Goal: Complete application form: Complete application form

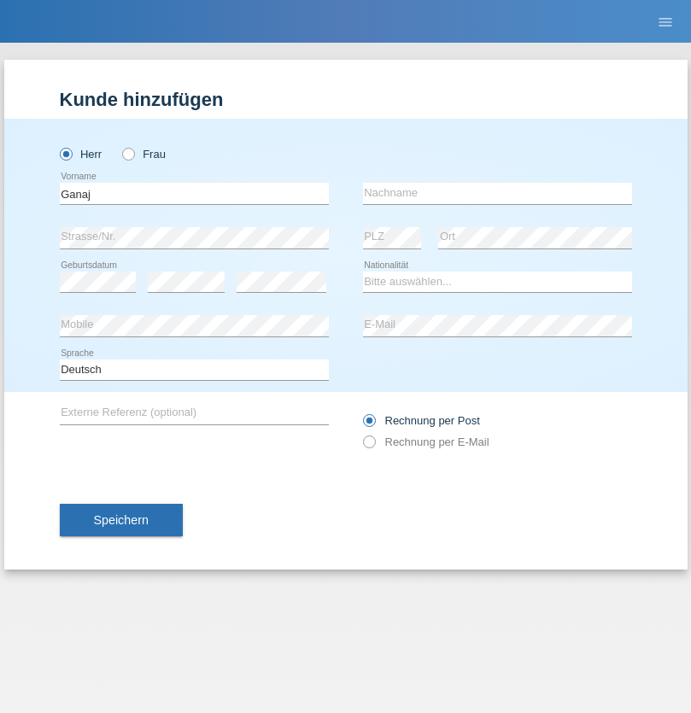
type input "Ganaj"
click at [497, 193] on input "text" at bounding box center [497, 193] width 269 height 21
type input "Fadil"
select select "XK"
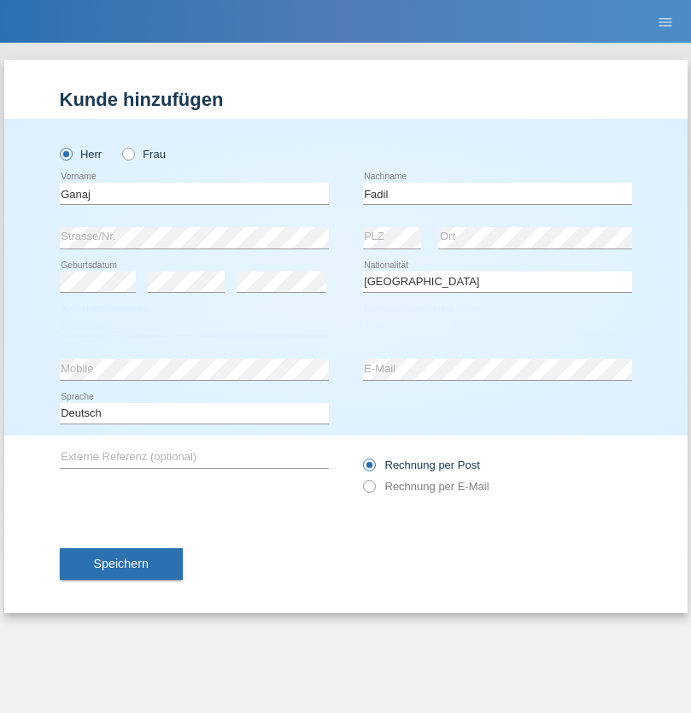
select select "C"
select select "10"
select select "08"
select select "2021"
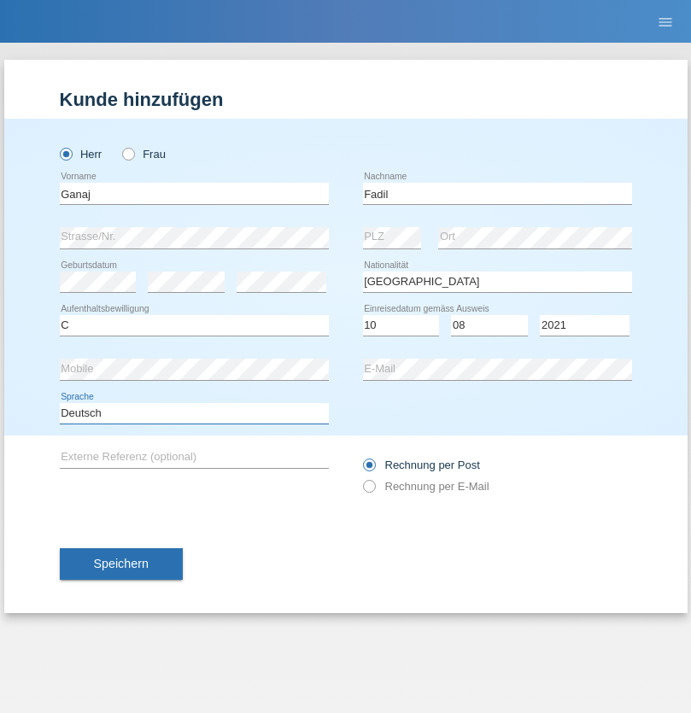
select select "en"
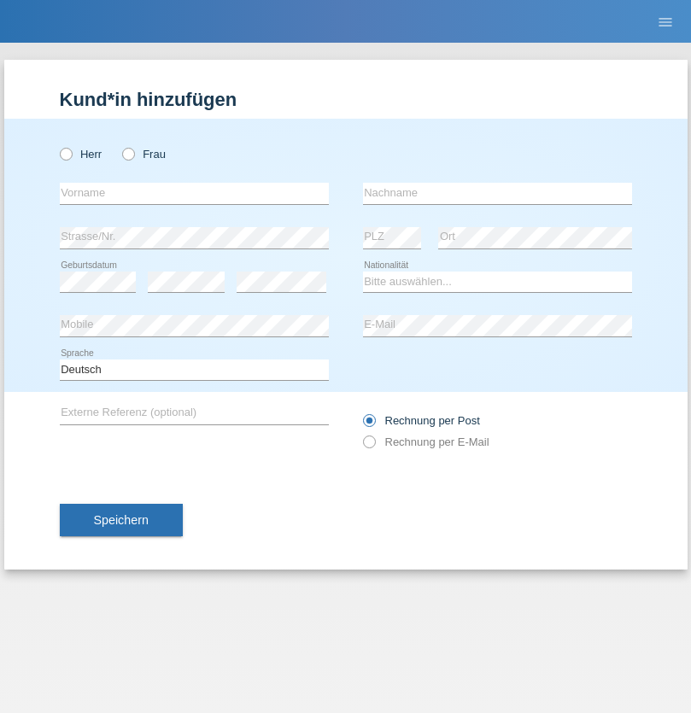
radio input "true"
click at [194, 193] on input "text" at bounding box center [194, 193] width 269 height 21
type input "Ibrahim"
click at [497, 193] on input "text" at bounding box center [497, 193] width 269 height 21
type input "Muja"
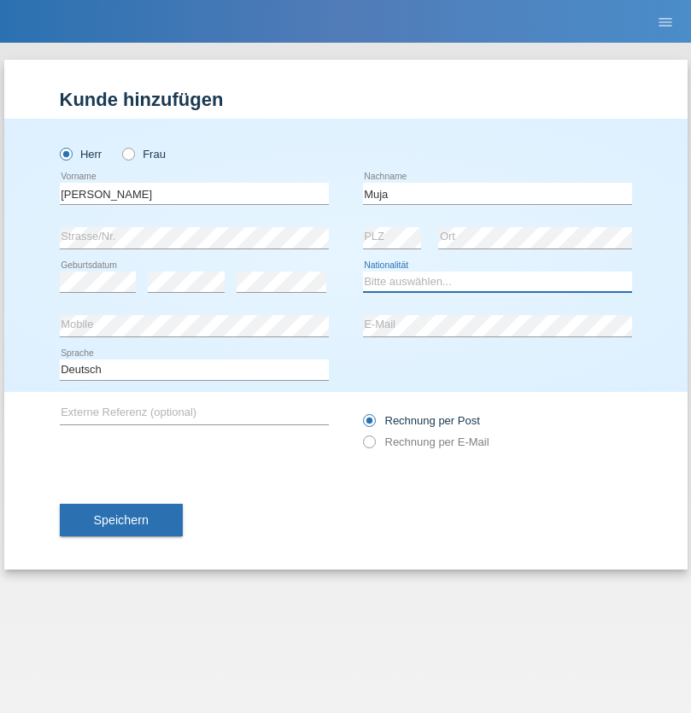
select select "XK"
select select "C"
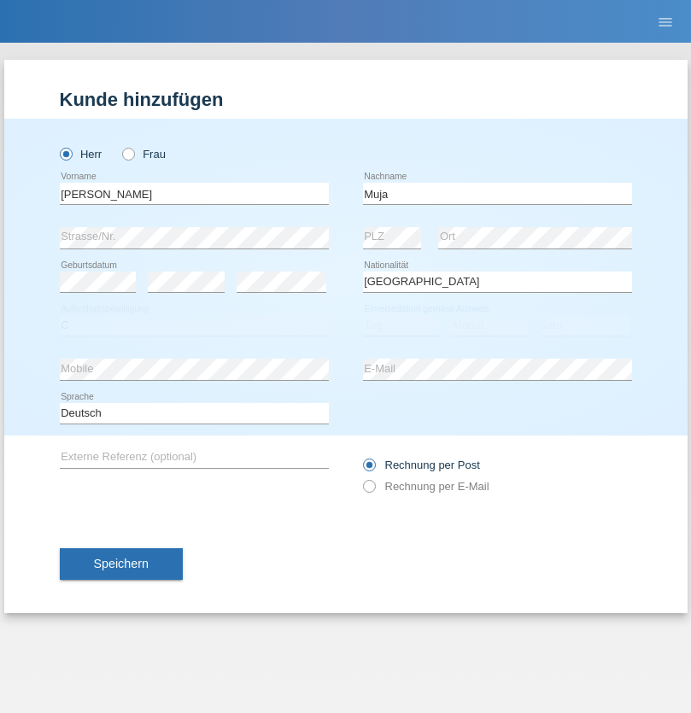
select select "03"
select select "07"
select select "2021"
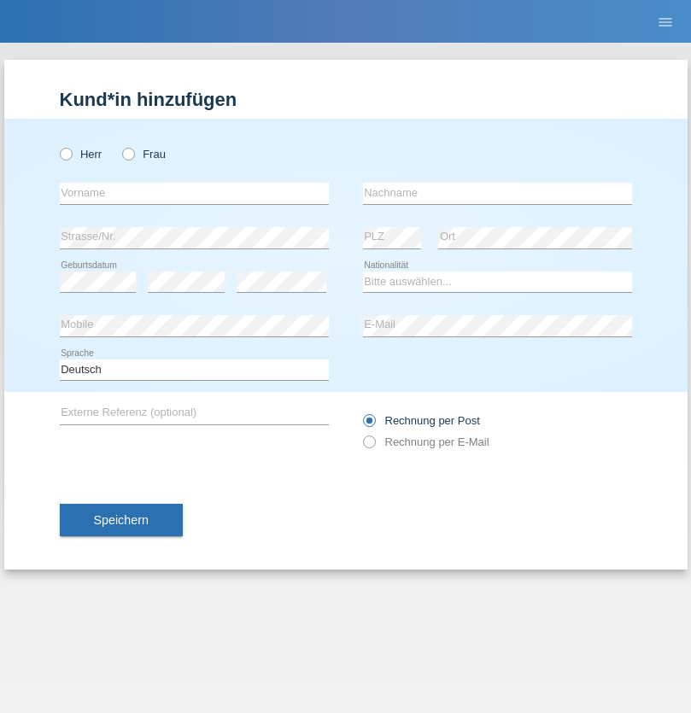
radio input "true"
click at [194, 193] on input "text" at bounding box center [194, 193] width 269 height 21
type input "Thomas"
click at [497, 193] on input "text" at bounding box center [497, 193] width 269 height 21
type input "Berger"
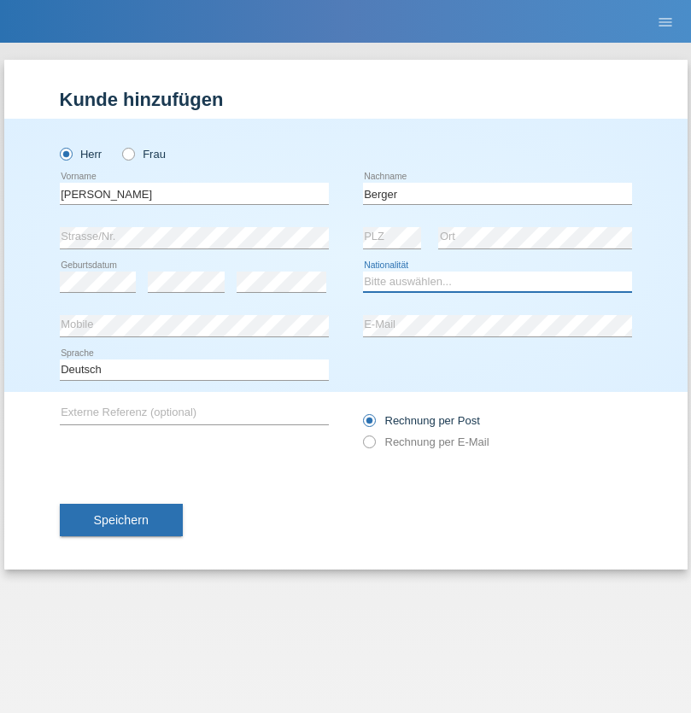
select select "CH"
radio input "true"
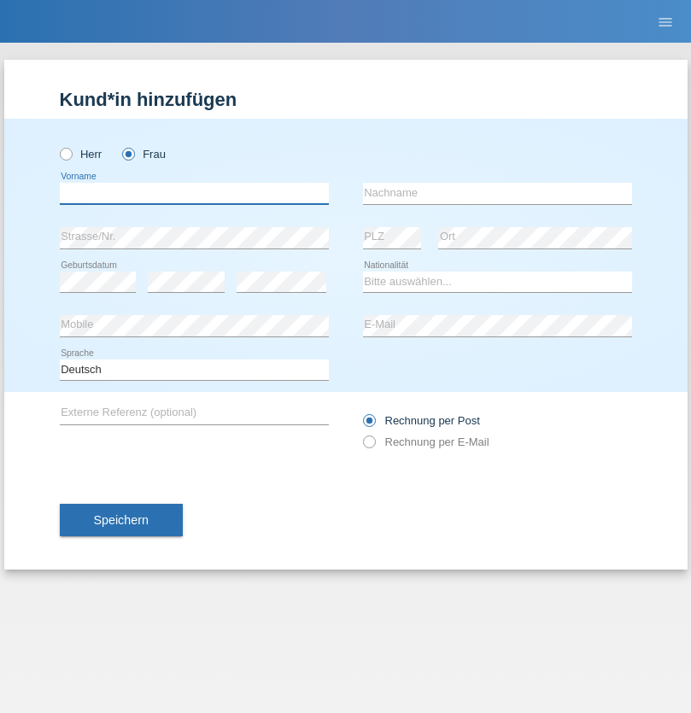
click at [194, 193] on input "text" at bounding box center [194, 193] width 269 height 21
type input "Teixeira da Silva Moço"
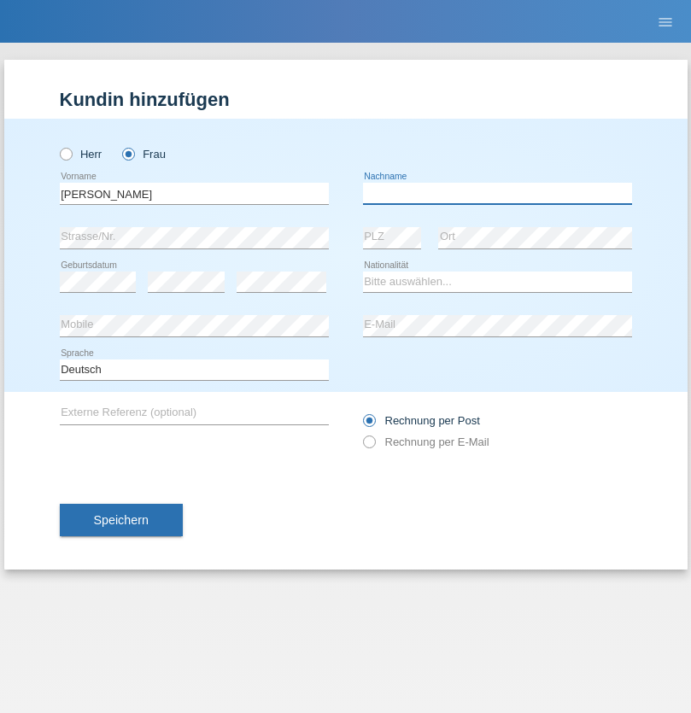
click at [497, 193] on input "text" at bounding box center [497, 193] width 269 height 21
type input "Paula"
select select "PT"
select select "C"
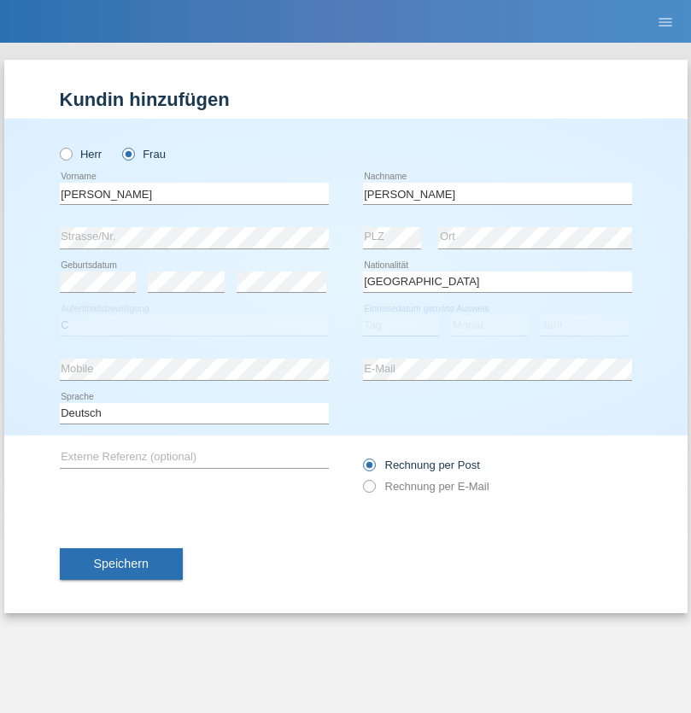
select select "28"
select select "03"
select select "2005"
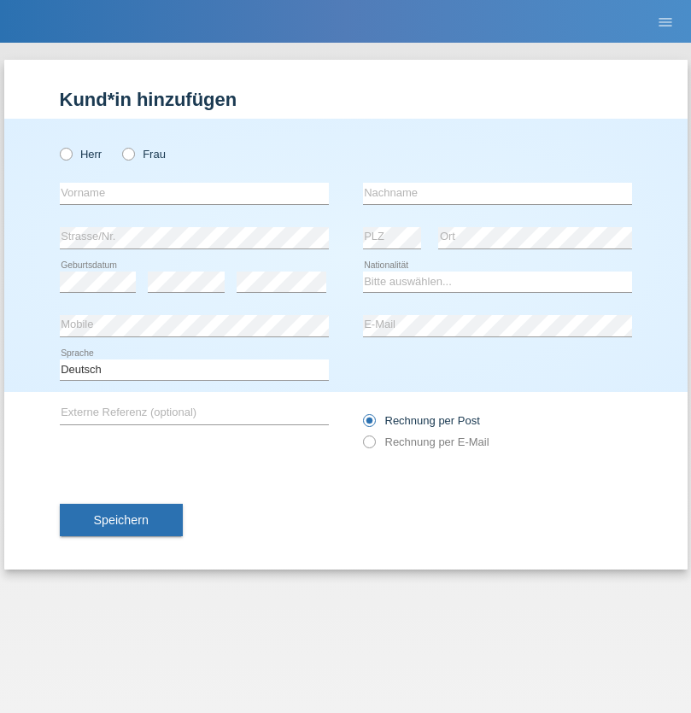
radio input "true"
click at [194, 193] on input "text" at bounding box center [194, 193] width 269 height 21
type input "Allan"
click at [497, 193] on input "text" at bounding box center [497, 193] width 269 height 21
type input "Theurillat"
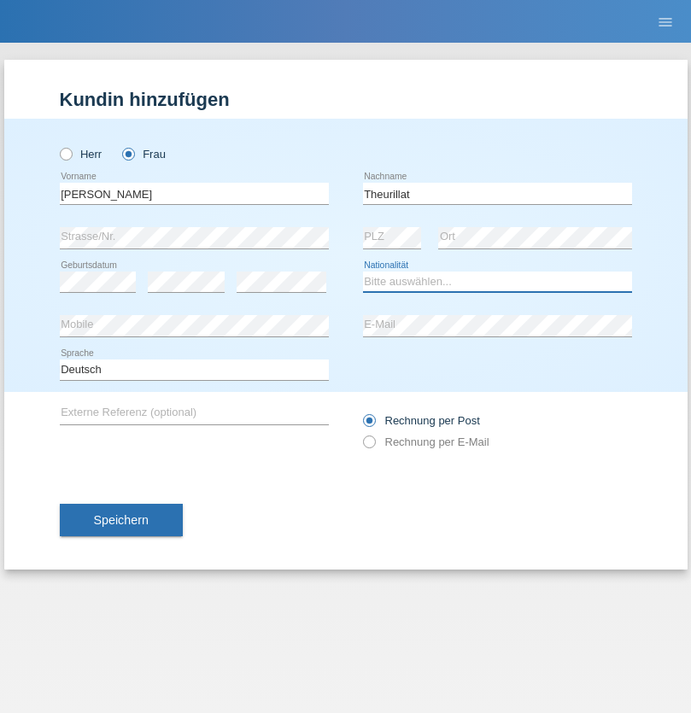
select select "CH"
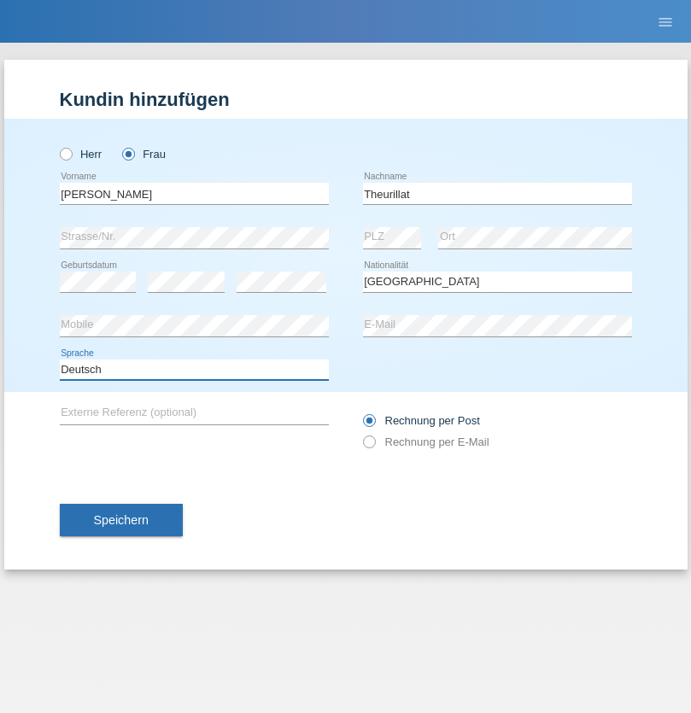
select select "en"
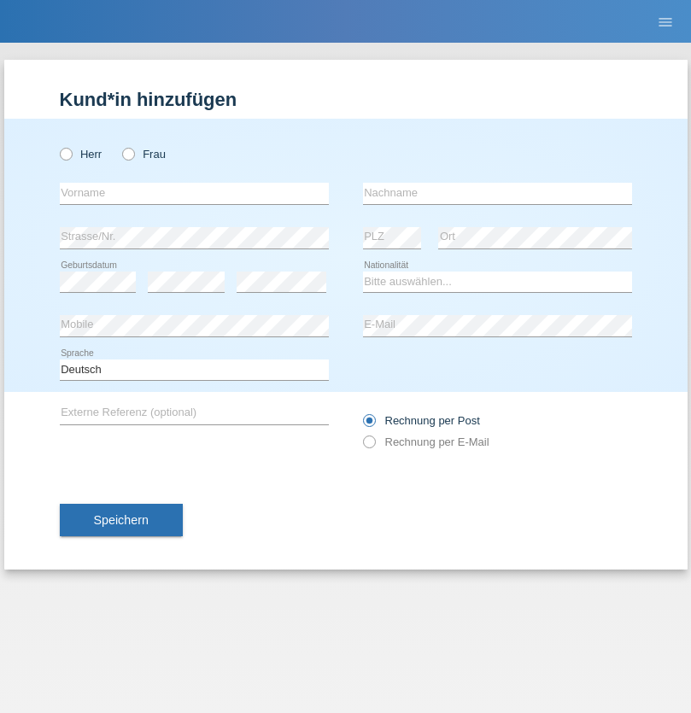
radio input "true"
click at [194, 193] on input "text" at bounding box center [194, 193] width 269 height 21
type input "[PERSON_NAME]"
click at [497, 193] on input "text" at bounding box center [497, 193] width 269 height 21
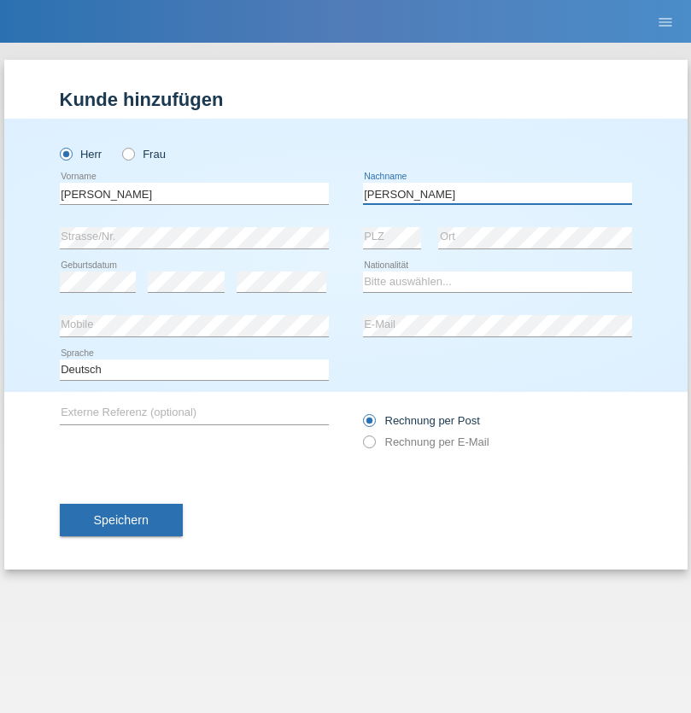
type input "[PERSON_NAME]"
select select "IT"
select select "C"
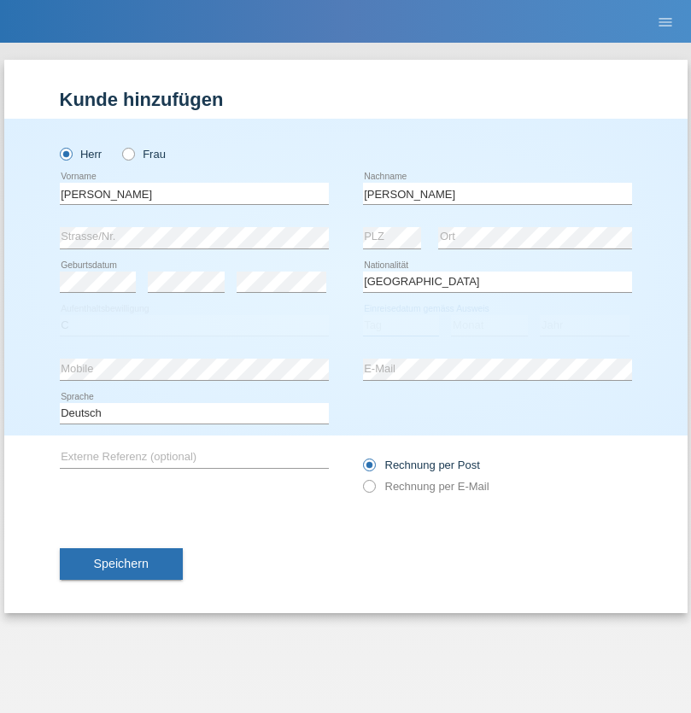
select select "11"
select select "2021"
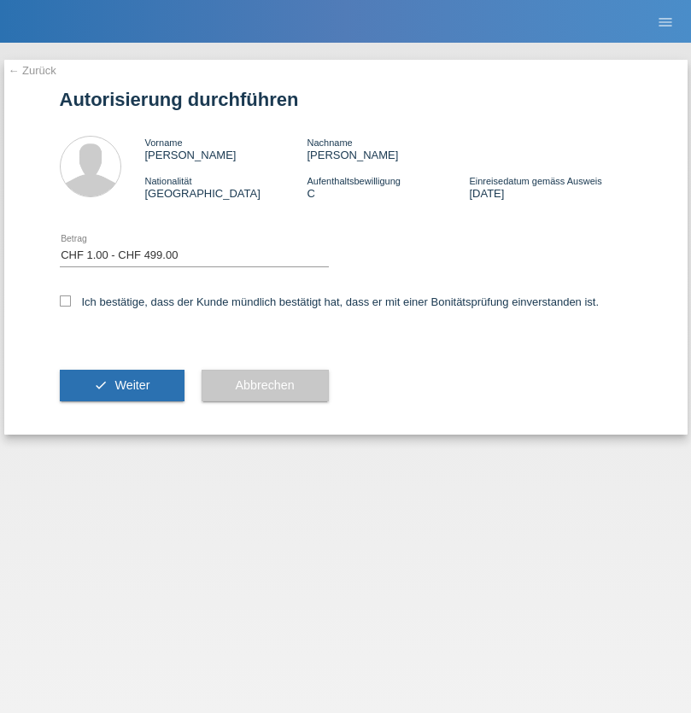
select select "1"
checkbox input "true"
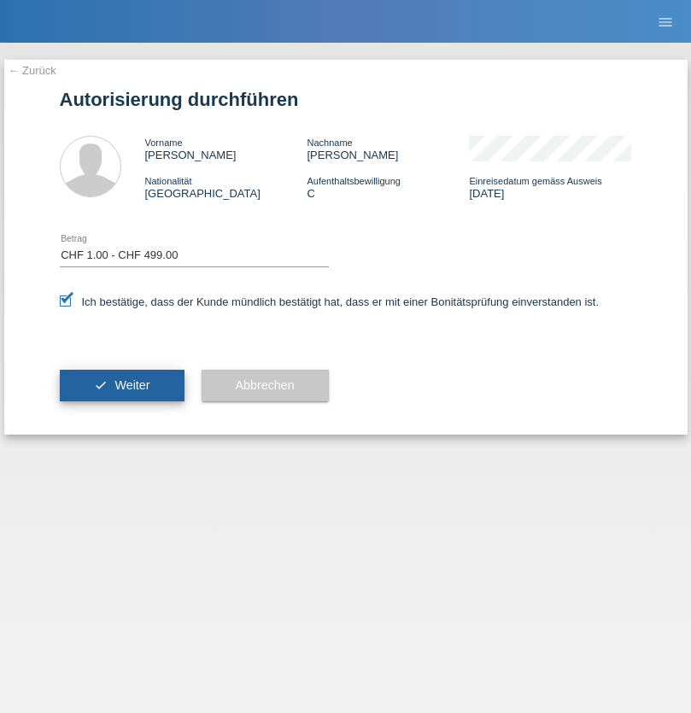
click at [121, 385] on span "Weiter" at bounding box center [131, 385] width 35 height 14
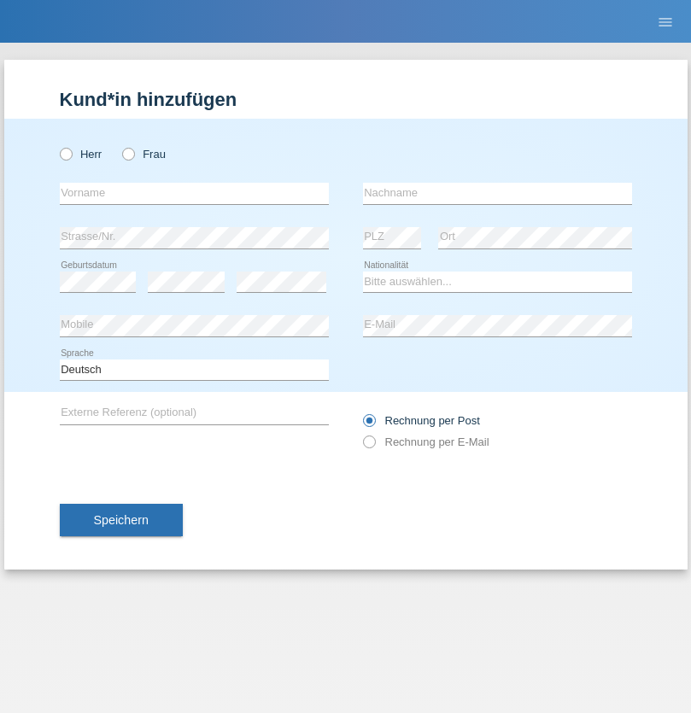
radio input "true"
click at [194, 193] on input "text" at bounding box center [194, 193] width 269 height 21
type input "Teklay"
click at [497, 193] on input "text" at bounding box center [497, 193] width 269 height 21
type input "Fiori"
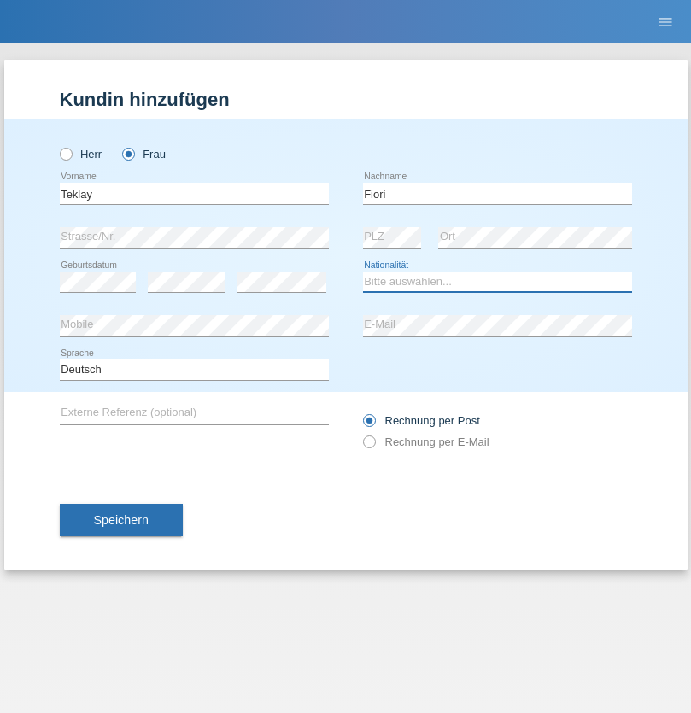
select select "ER"
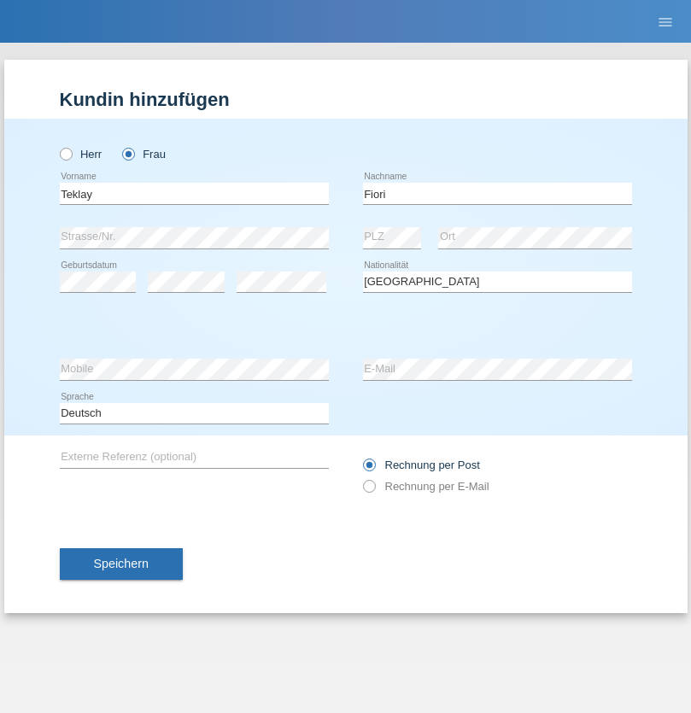
select select "C"
select select "10"
select select "08"
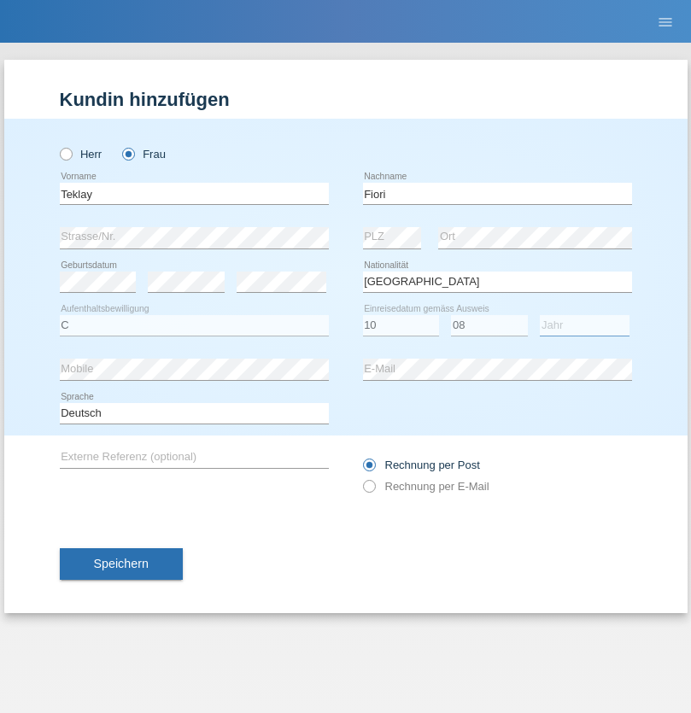
select select "2021"
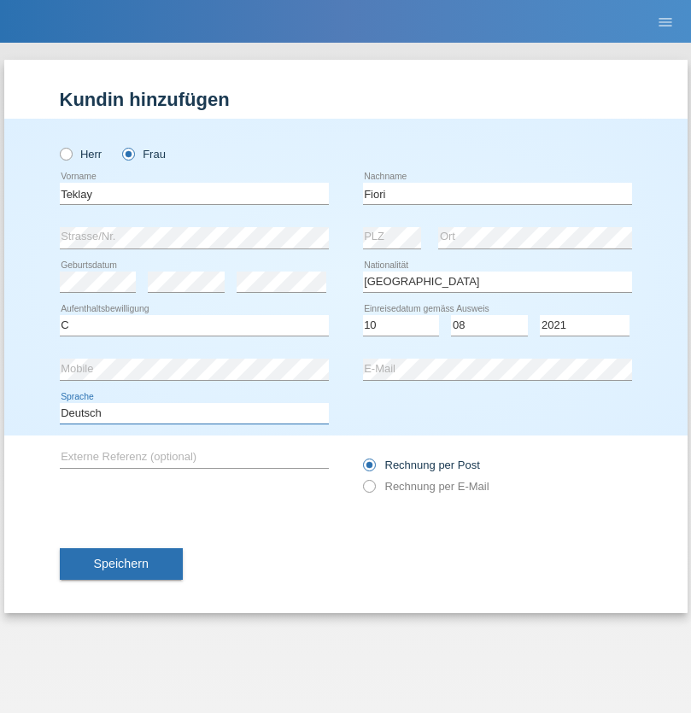
select select "en"
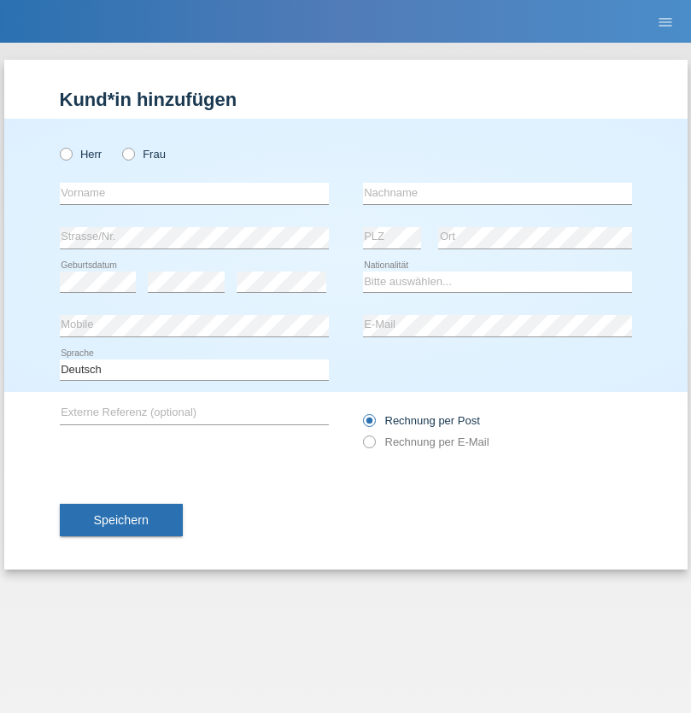
radio input "true"
click at [194, 193] on input "text" at bounding box center [194, 193] width 269 height 21
type input "Sadia"
click at [497, 193] on input "text" at bounding box center [497, 193] width 269 height 21
type input "Nejmaoui"
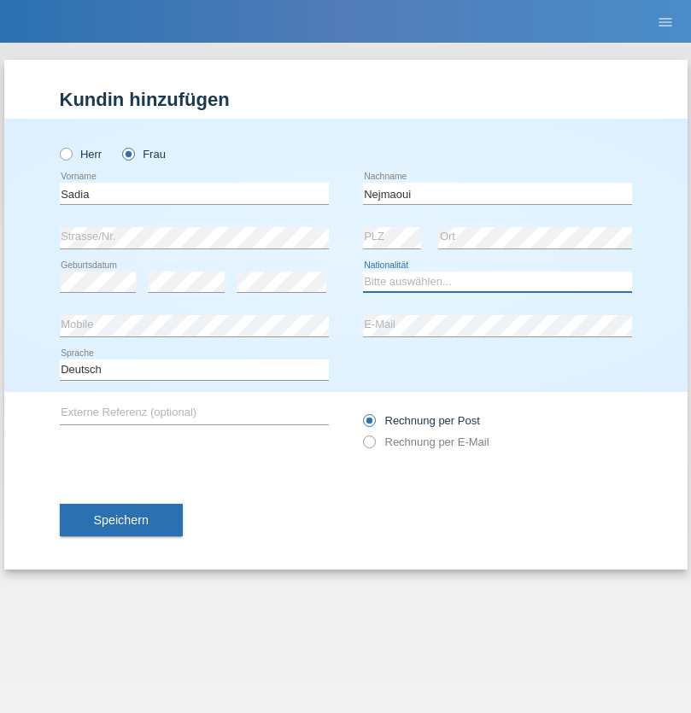
select select "MA"
select select "C"
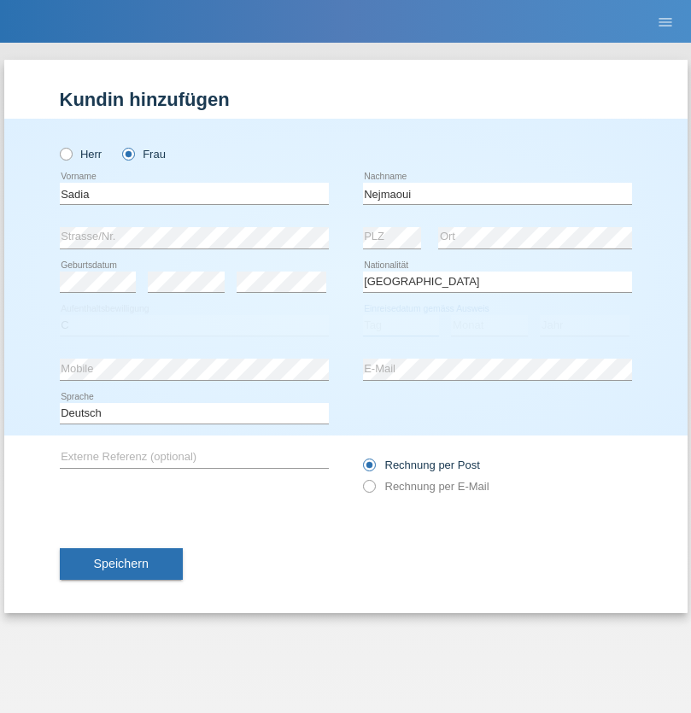
select select "01"
select select "06"
select select "1964"
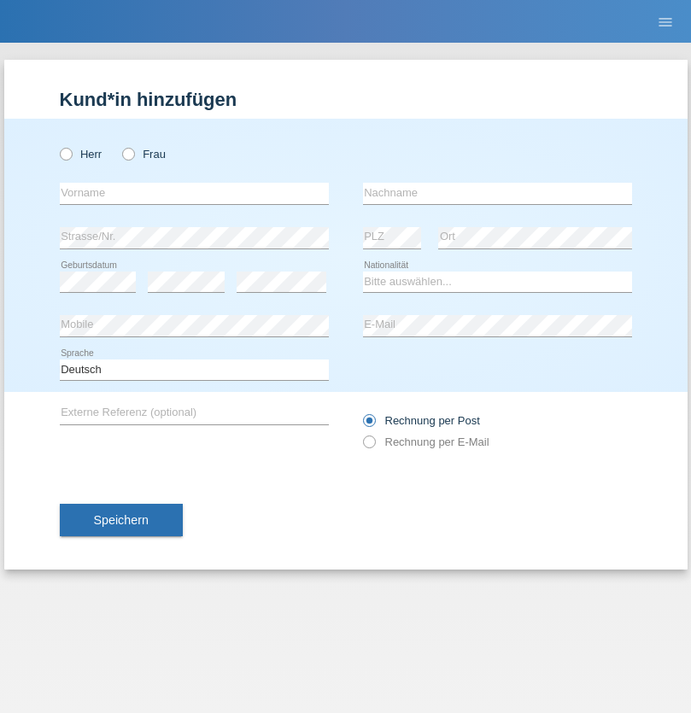
radio input "true"
click at [194, 193] on input "text" at bounding box center [194, 193] width 269 height 21
type input "[PERSON_NAME]"
click at [497, 193] on input "text" at bounding box center [497, 193] width 269 height 21
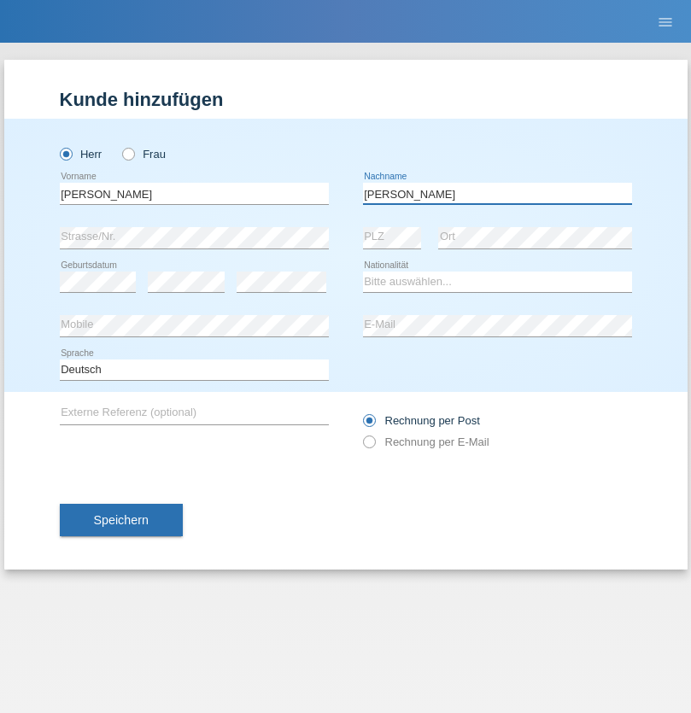
type input "[PERSON_NAME]"
select select "CH"
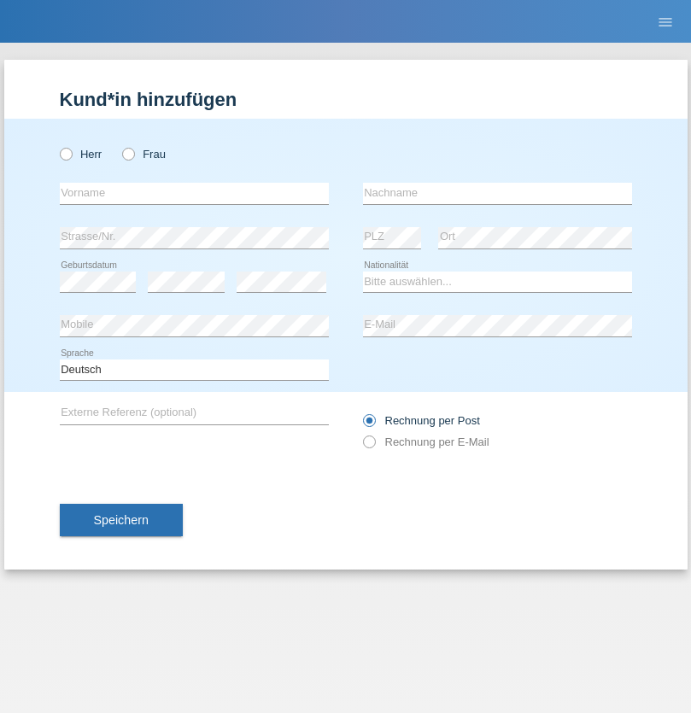
radio input "true"
click at [194, 193] on input "text" at bounding box center [194, 193] width 269 height 21
type input "Thivagaran"
click at [497, 193] on input "text" at bounding box center [497, 193] width 269 height 21
type input "Selvanayagam"
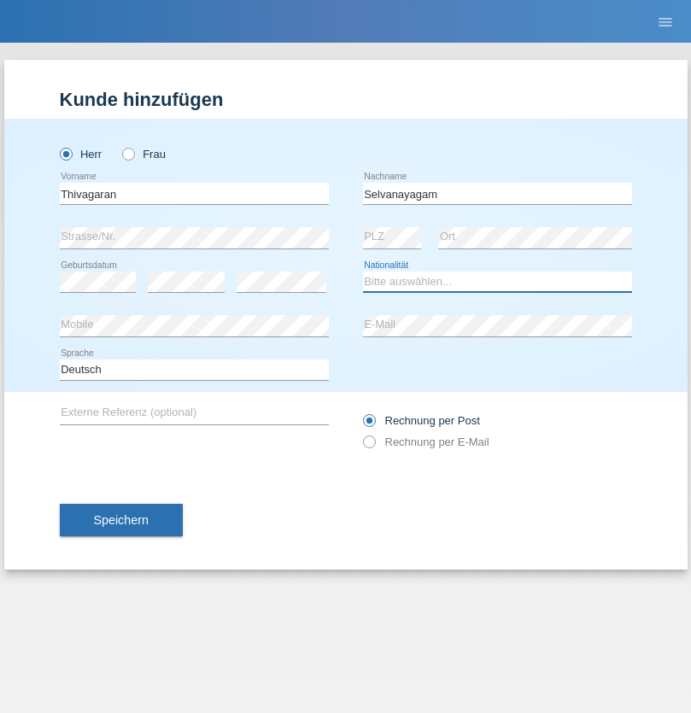
select select "LK"
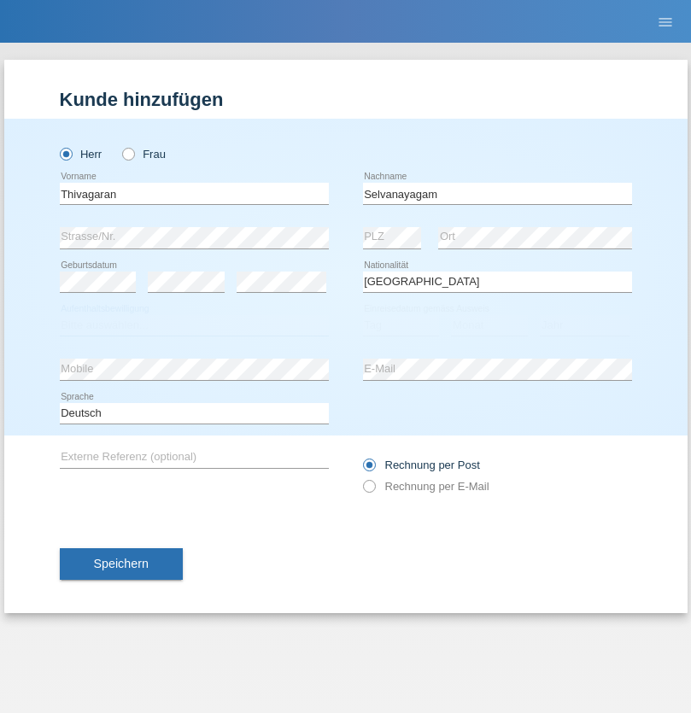
select select "C"
select select "23"
select select "03"
select select "2021"
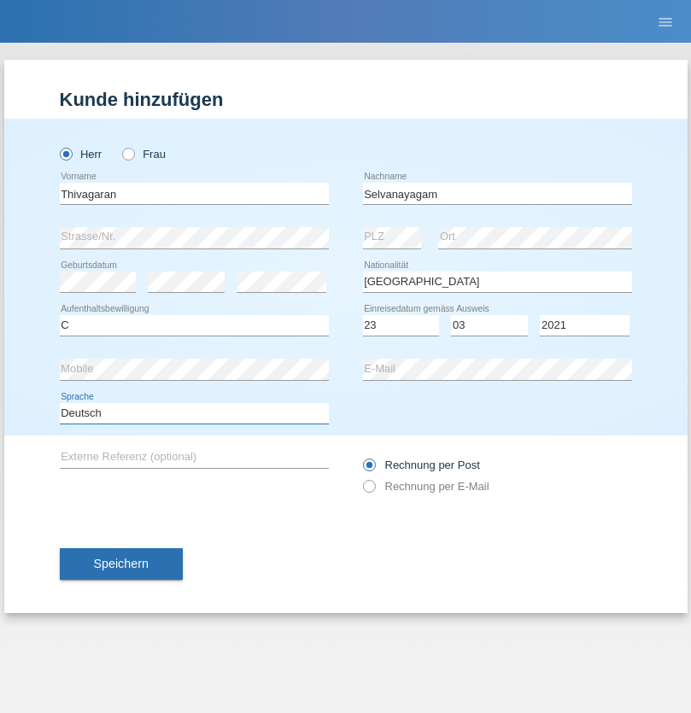
select select "en"
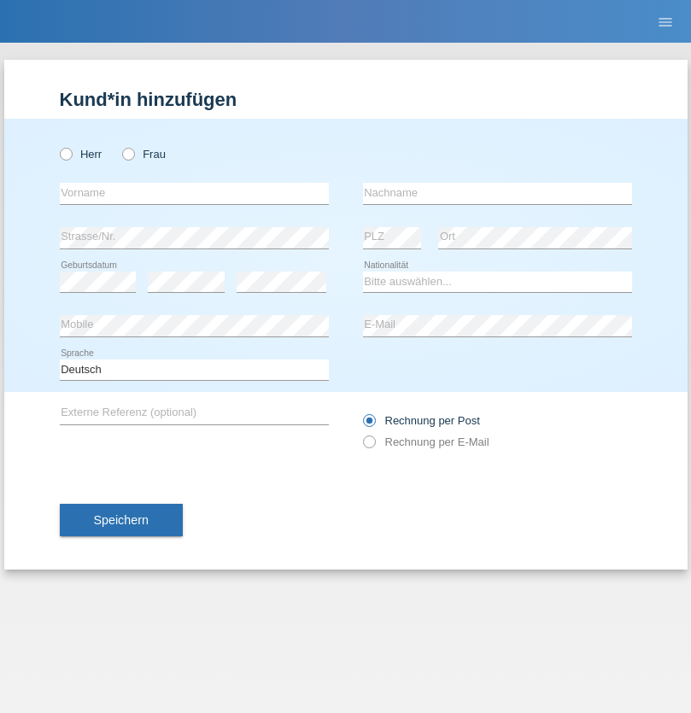
radio input "true"
click at [194, 193] on input "text" at bounding box center [194, 193] width 269 height 21
type input "Monika"
click at [497, 193] on input "text" at bounding box center [497, 193] width 269 height 21
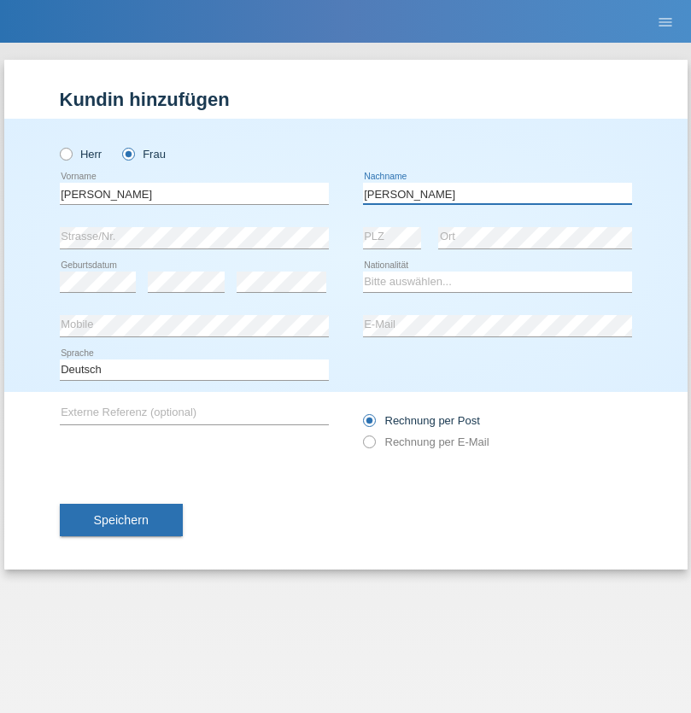
type input "Keller"
select select "CH"
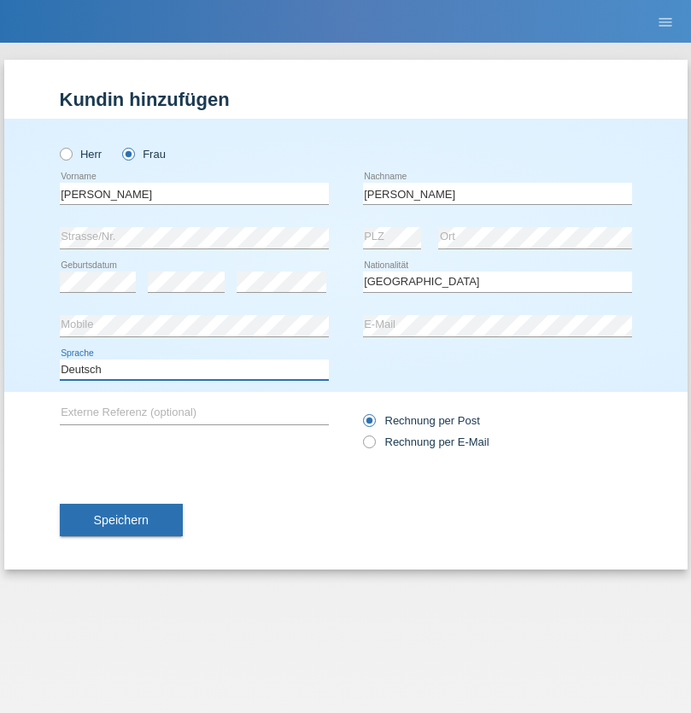
select select "en"
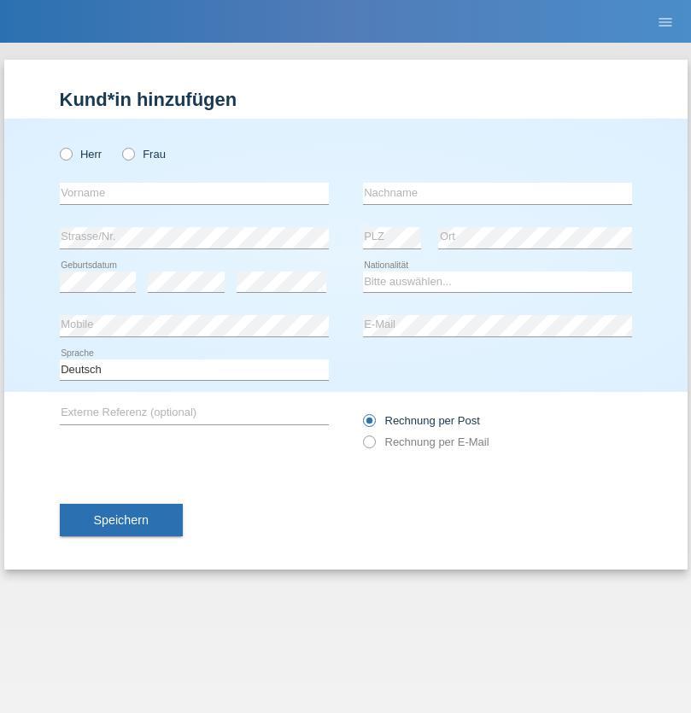
radio input "true"
click at [194, 193] on input "text" at bounding box center [194, 193] width 269 height 21
type input "Tymur"
click at [497, 193] on input "text" at bounding box center [497, 193] width 269 height 21
type input "Hunderchuk"
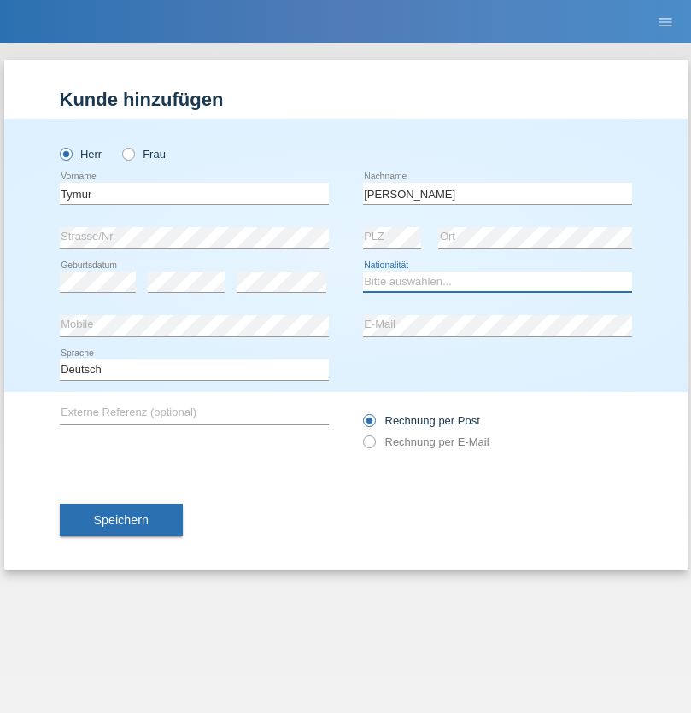
select select "UA"
select select "C"
select select "20"
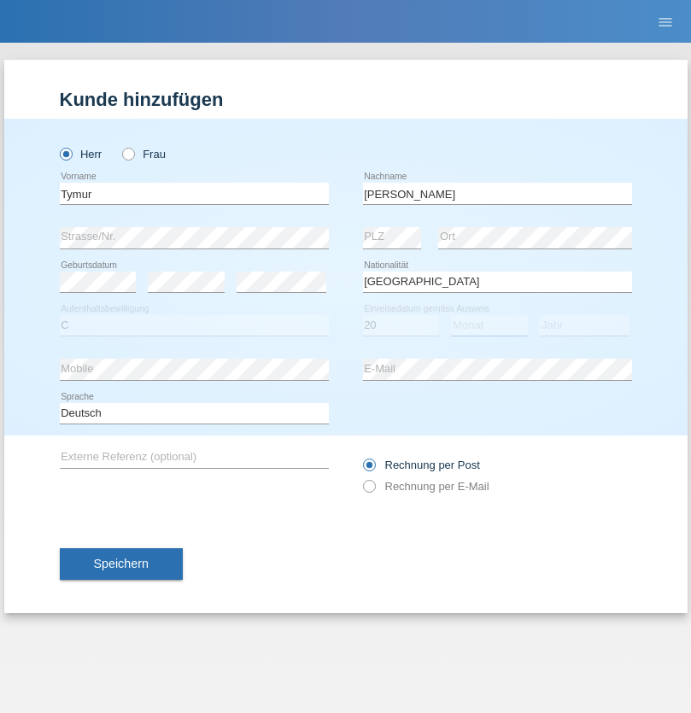
select select "08"
select select "2021"
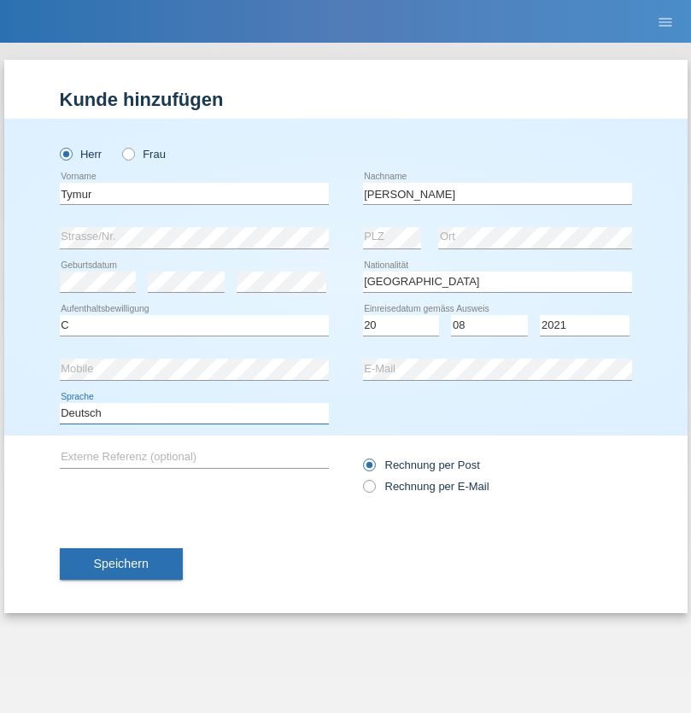
select select "en"
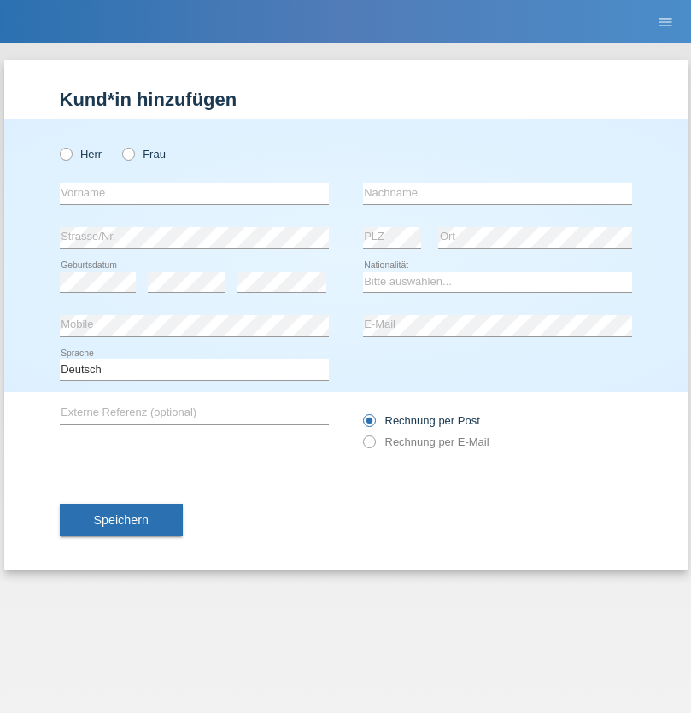
radio input "true"
click at [194, 193] on input "text" at bounding box center [194, 193] width 269 height 21
type input "Tymur"
click at [497, 193] on input "text" at bounding box center [497, 193] width 269 height 21
type input "Hunderchuj"
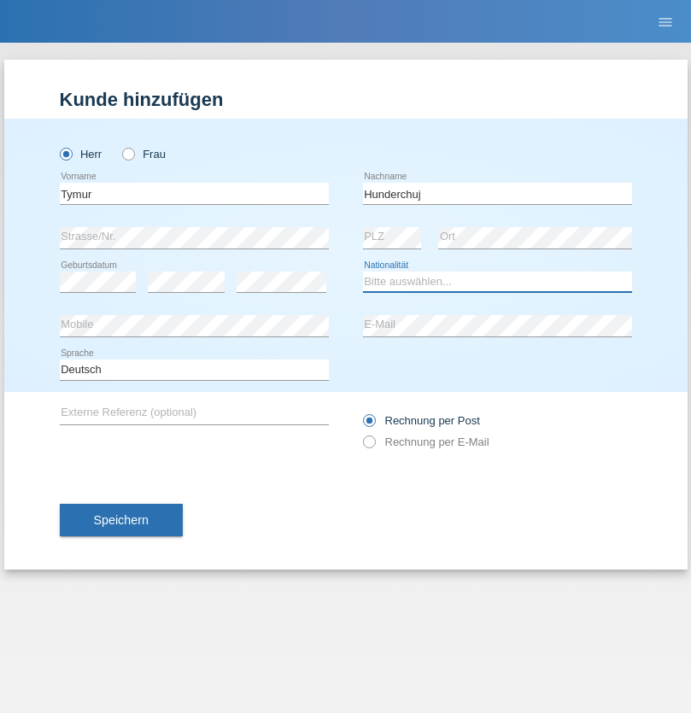
select select "UA"
select select "C"
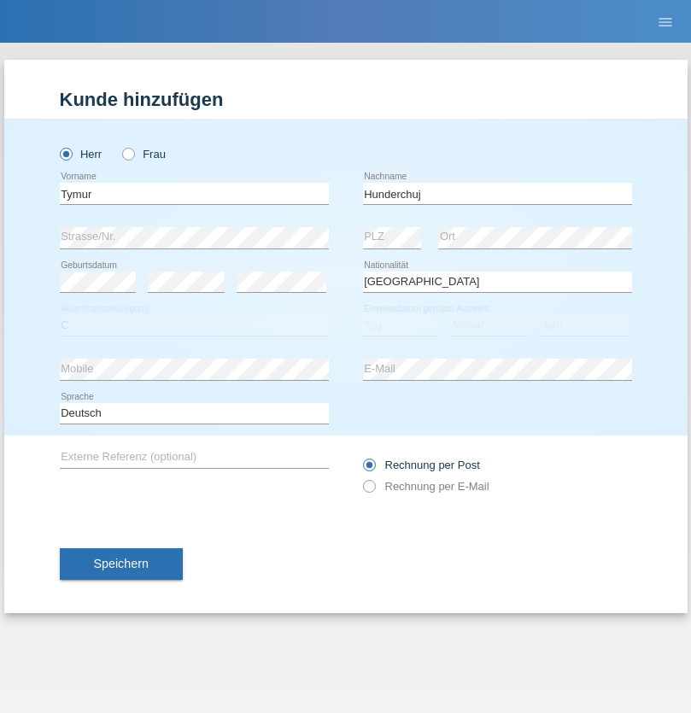
select select "20"
select select "08"
select select "2021"
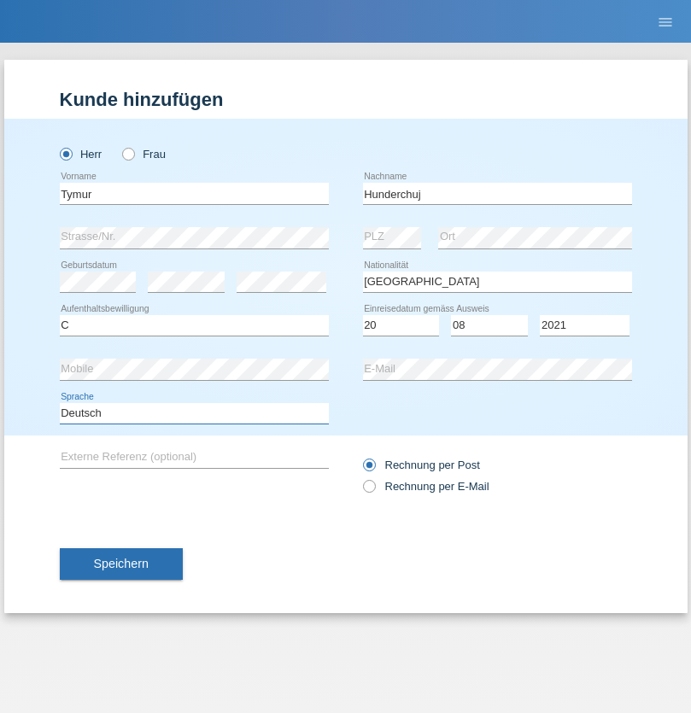
select select "en"
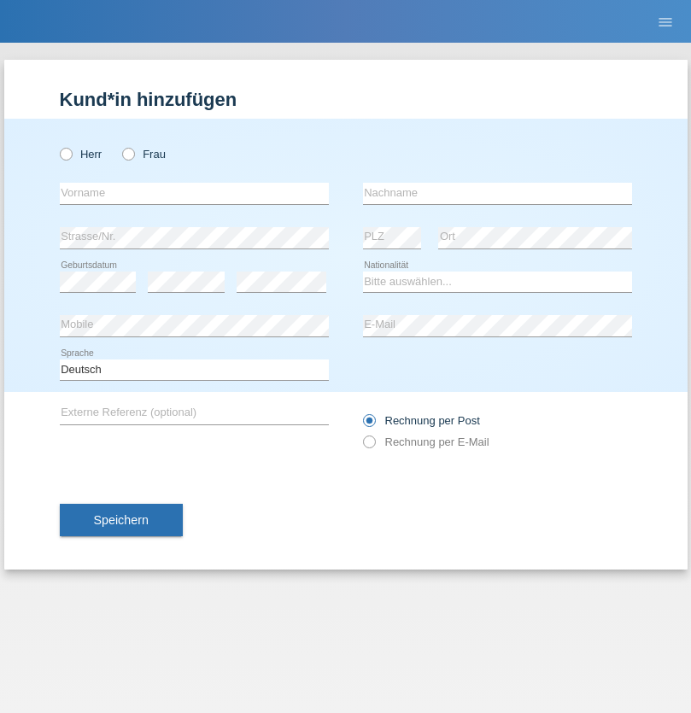
radio input "true"
click at [194, 193] on input "text" at bounding box center [194, 193] width 269 height 21
type input "[PERSON_NAME]"
click at [497, 193] on input "text" at bounding box center [497, 193] width 269 height 21
type input "Tropp"
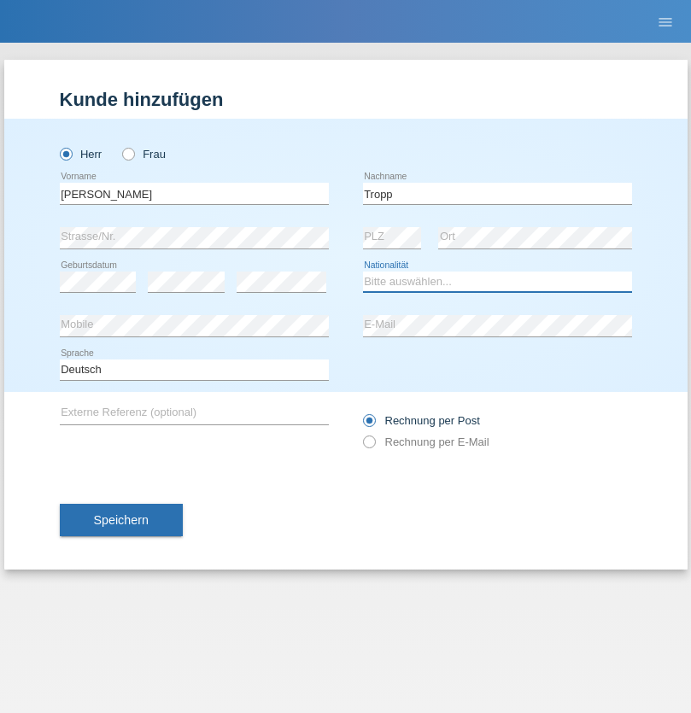
select select "SK"
select select "C"
select select "10"
select select "08"
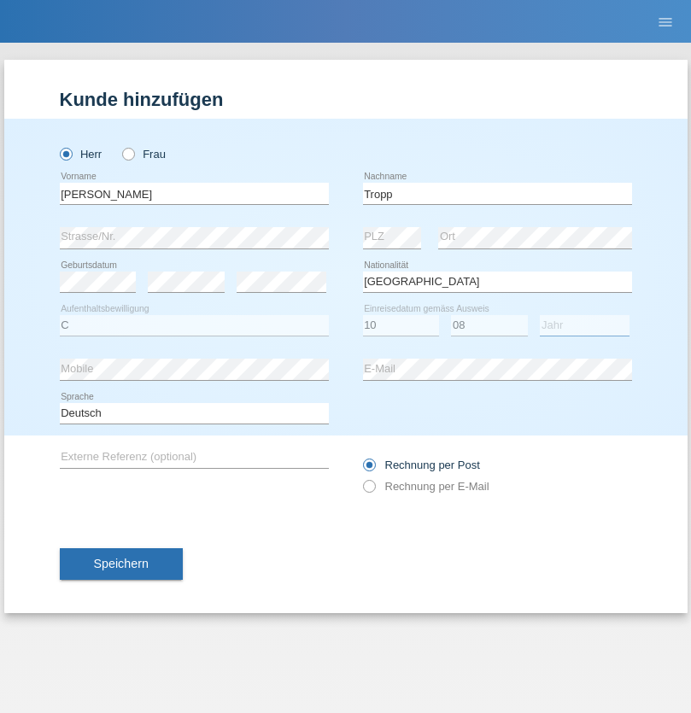
select select "2021"
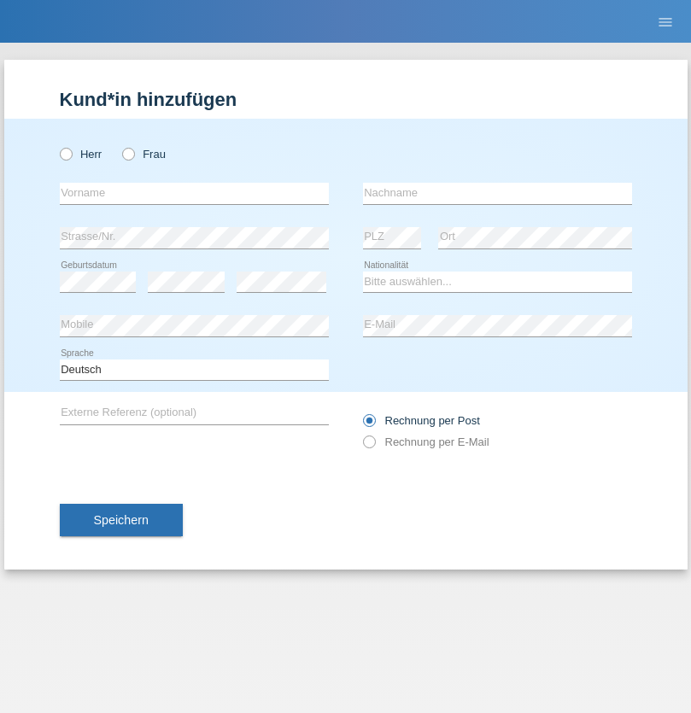
radio input "true"
click at [194, 193] on input "text" at bounding box center [194, 193] width 269 height 21
type input "[PERSON_NAME]"
click at [497, 193] on input "text" at bounding box center [497, 193] width 269 height 21
type input "Ringle"
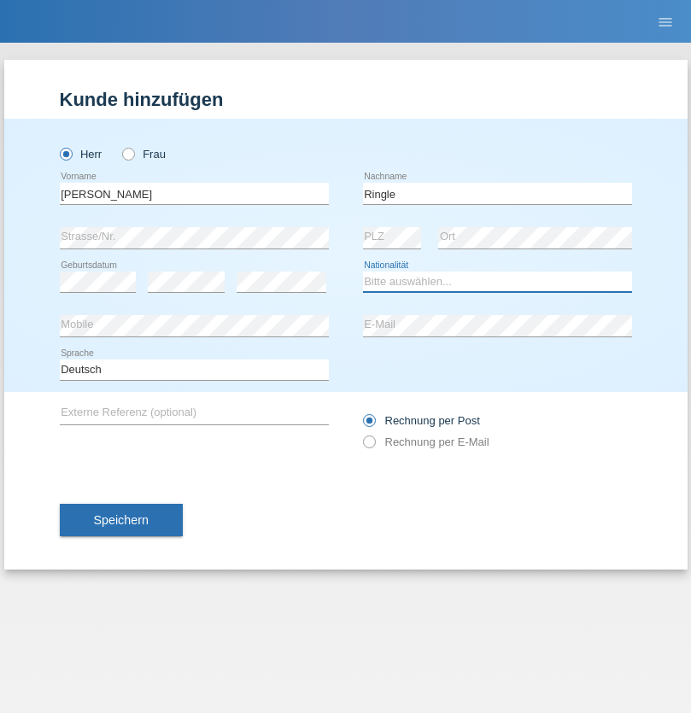
select select "DE"
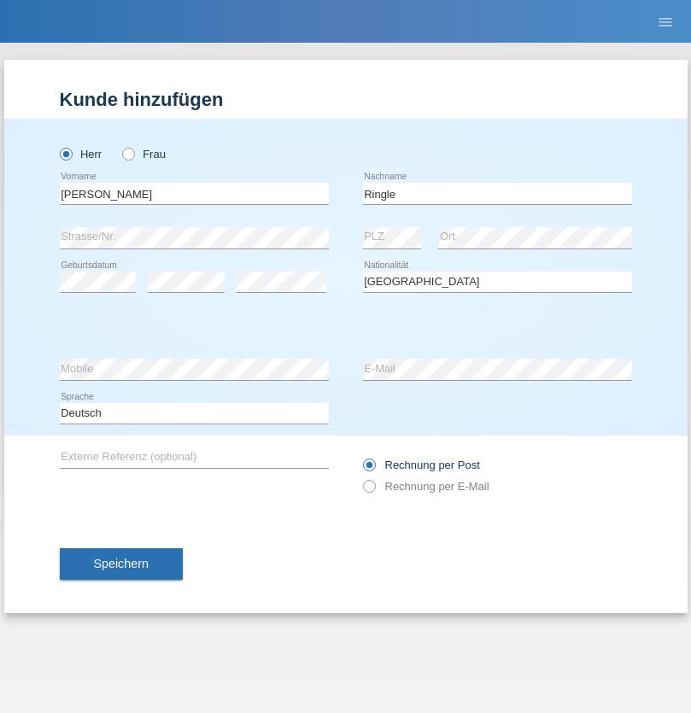
select select "C"
select select "06"
select select "01"
select select "2021"
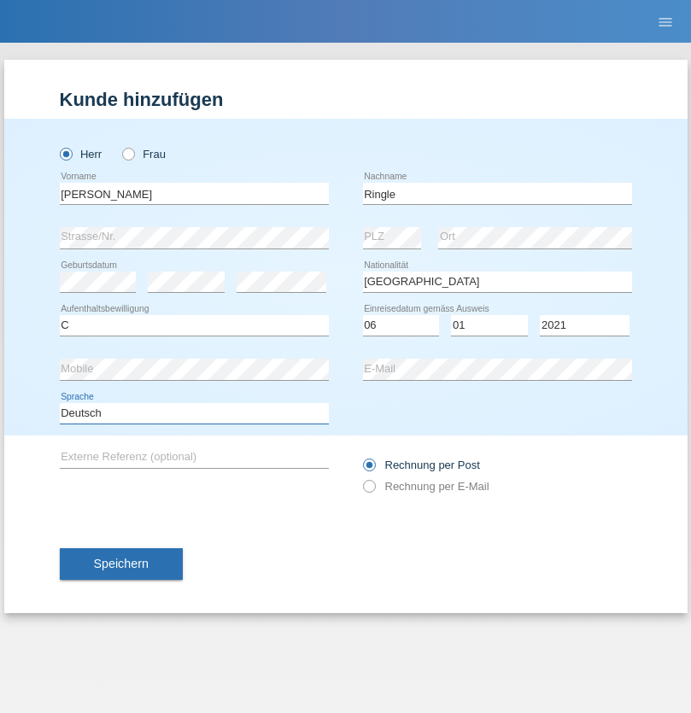
select select "en"
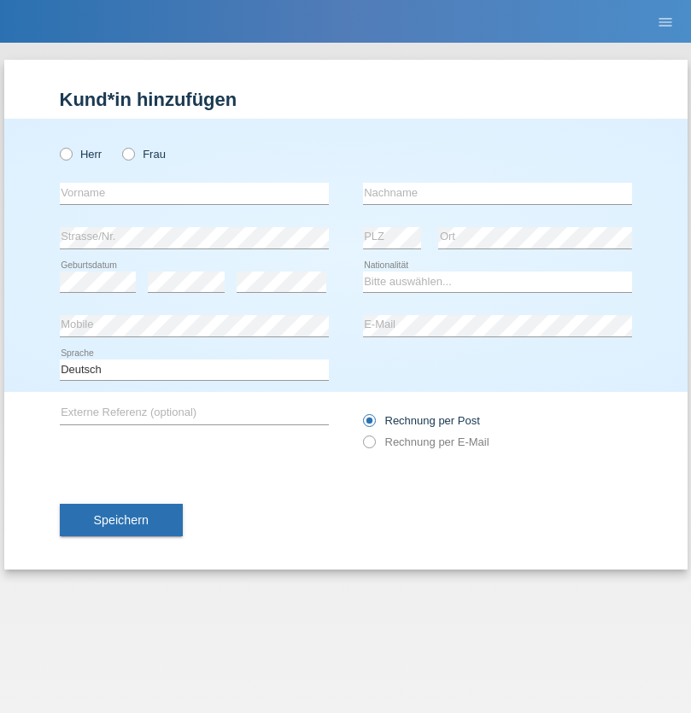
radio input "true"
click at [194, 193] on input "text" at bounding box center [194, 193] width 269 height 21
type input "Junior"
click at [497, 193] on input "text" at bounding box center [497, 193] width 269 height 21
type input "Mauricio"
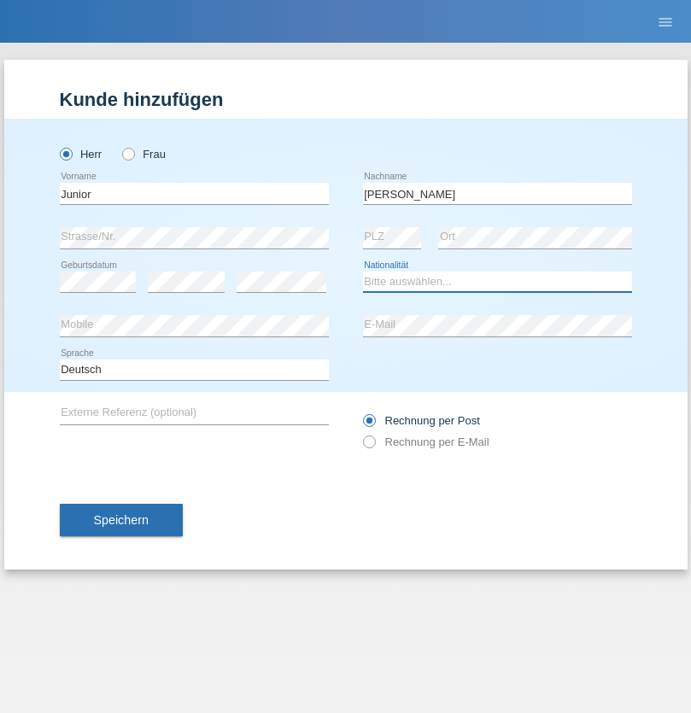
select select "CH"
radio input "true"
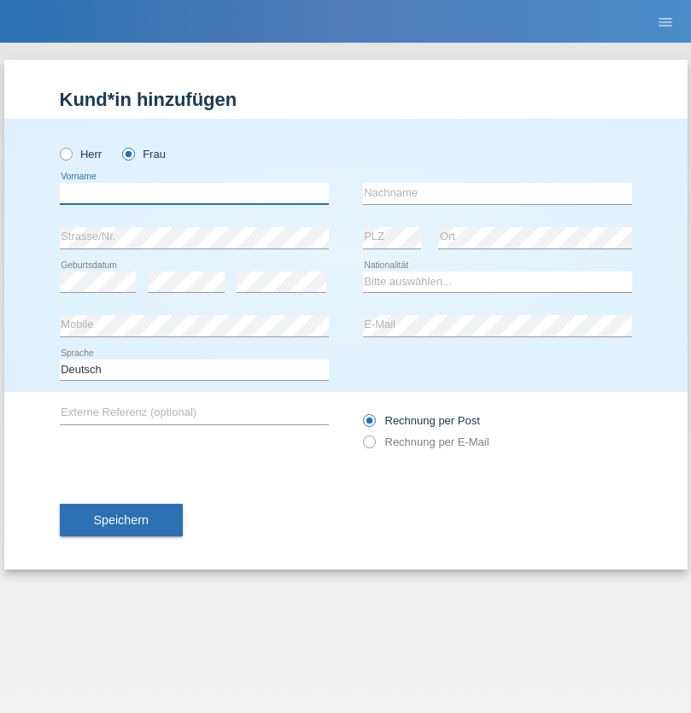
click at [194, 193] on input "text" at bounding box center [194, 193] width 269 height 21
type input "[PERSON_NAME] [PERSON_NAME]"
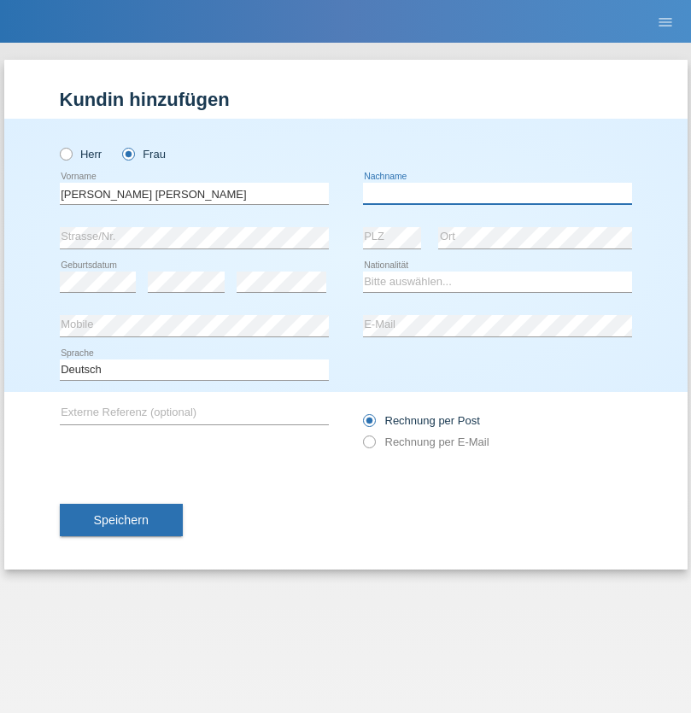
click at [497, 193] on input "text" at bounding box center [497, 193] width 269 height 21
type input "Knusel Campillo"
select select "CH"
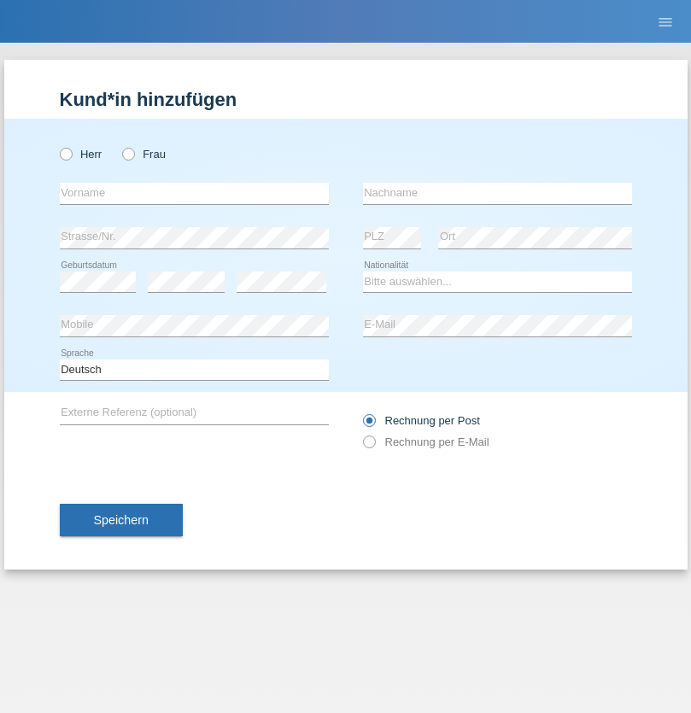
radio input "true"
click at [194, 193] on input "text" at bounding box center [194, 193] width 269 height 21
type input "Beqiri"
click at [497, 193] on input "text" at bounding box center [497, 193] width 269 height 21
type input "Shpresa"
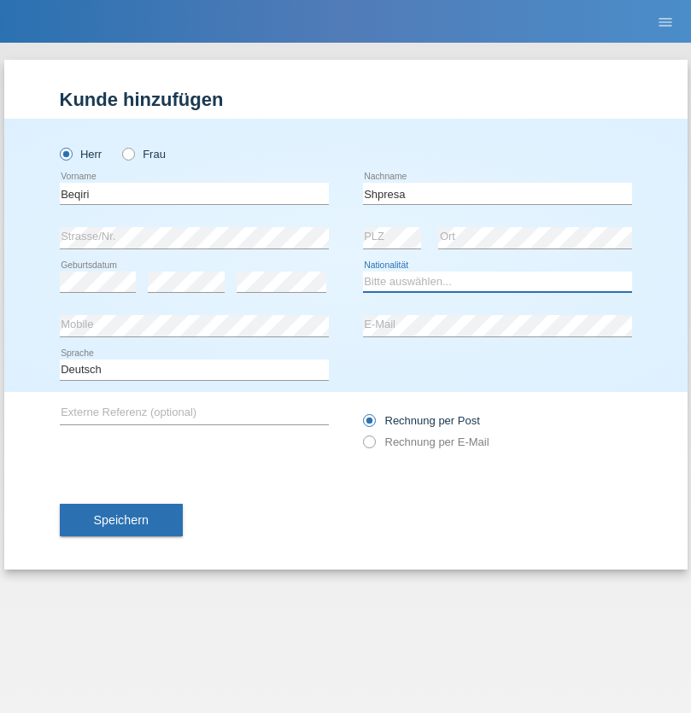
select select "XK"
select select "C"
select select "08"
select select "02"
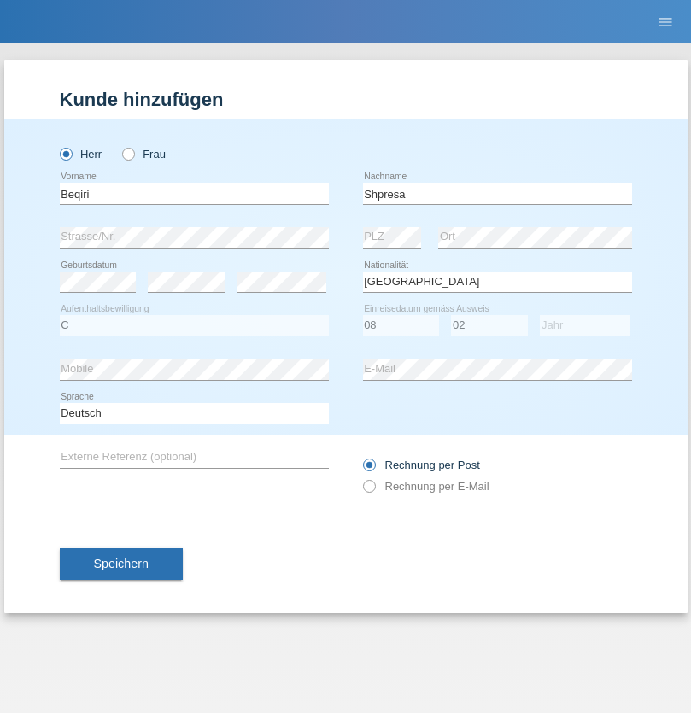
select select "1979"
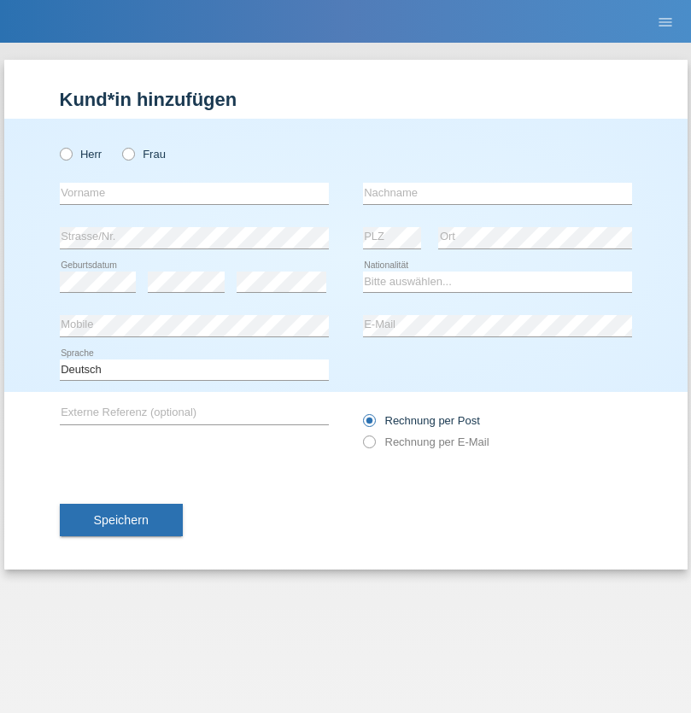
radio input "true"
click at [194, 193] on input "text" at bounding box center [194, 193] width 269 height 21
type input "[PERSON_NAME]"
click at [497, 193] on input "text" at bounding box center [497, 193] width 269 height 21
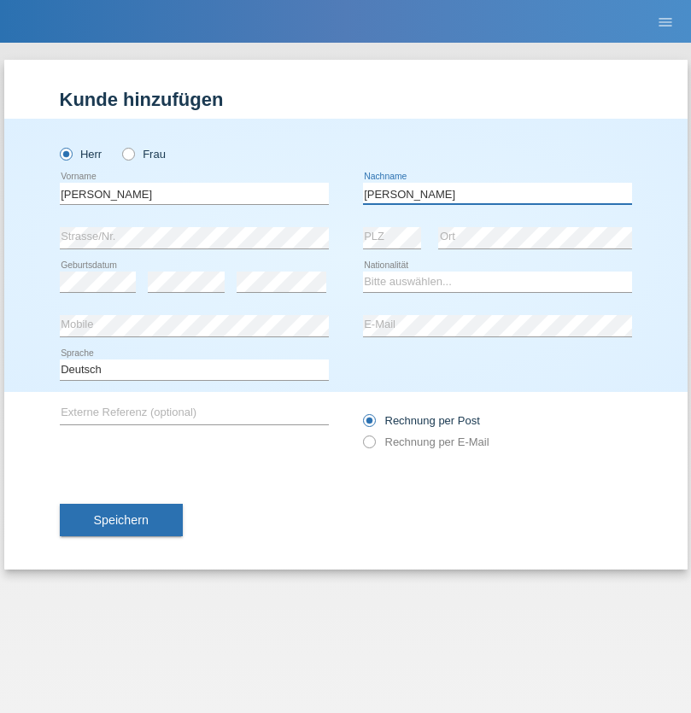
type input "[PERSON_NAME]"
select select "CH"
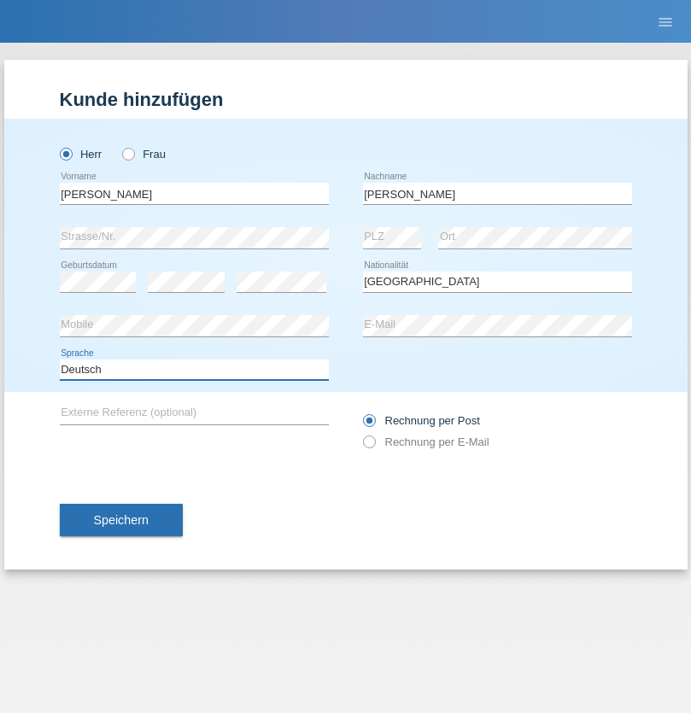
select select "en"
